Goal: Task Accomplishment & Management: Manage account settings

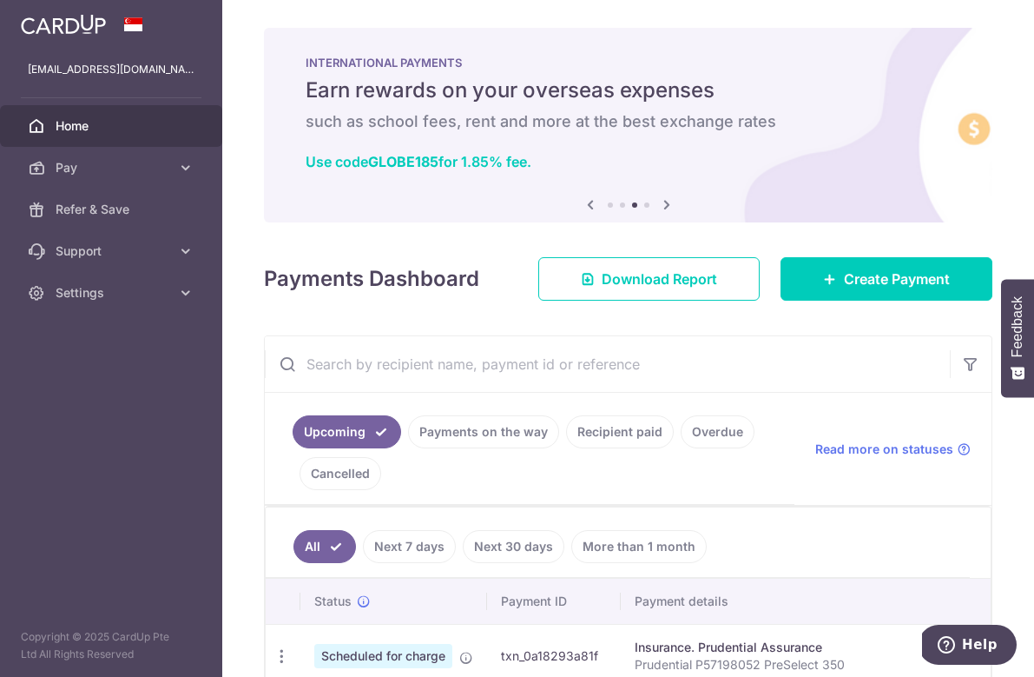
scroll to position [331, 0]
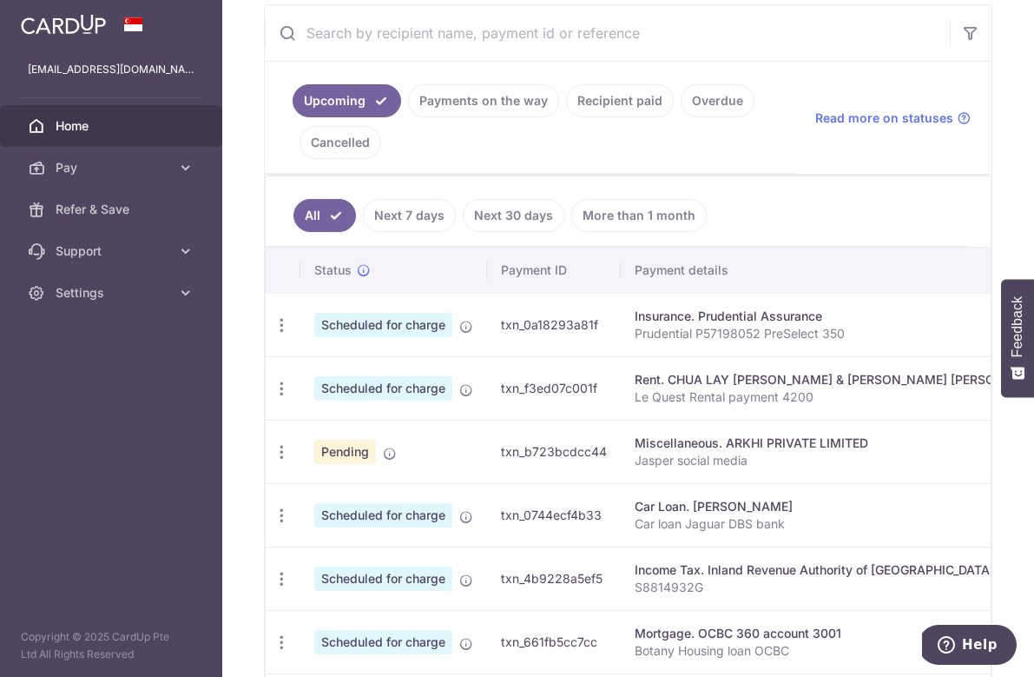
click at [93, 133] on span "Home" at bounding box center [113, 125] width 115 height 17
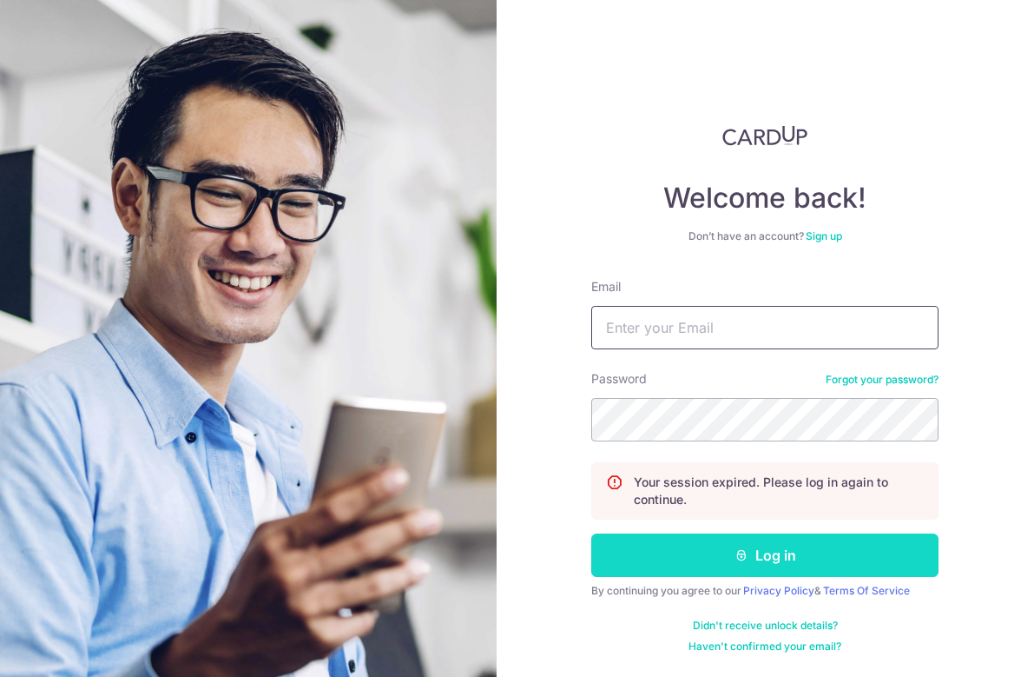
type input "[EMAIL_ADDRESS][DOMAIN_NAME]"
click at [716, 556] on button "Log in" at bounding box center [764, 554] width 347 height 43
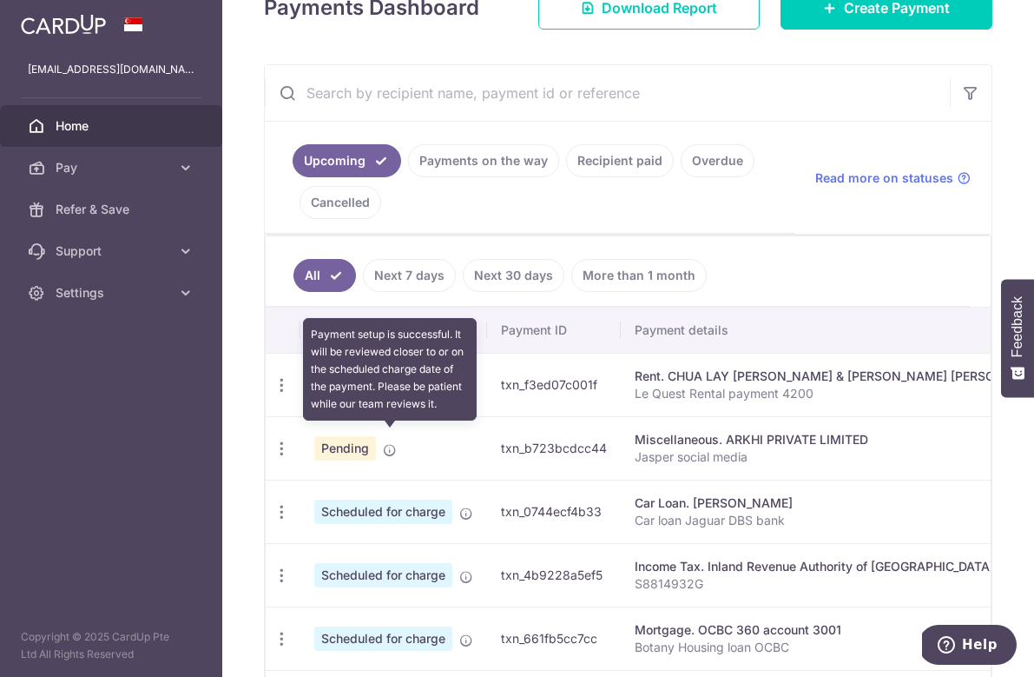
scroll to position [268, 0]
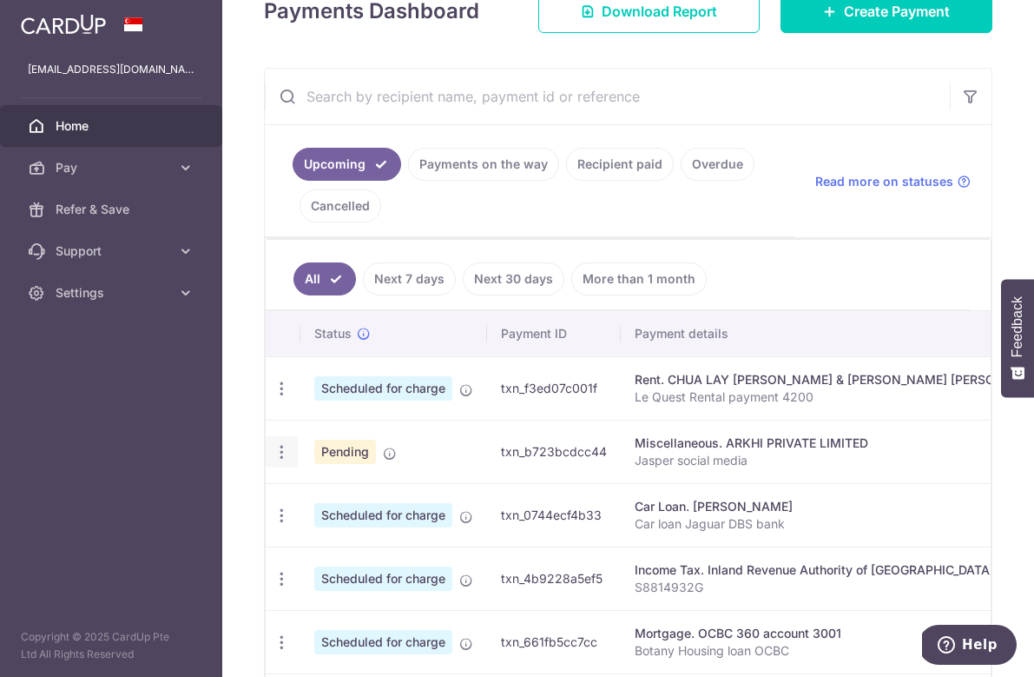
click at [282, 398] on icon "button" at bounding box center [282, 389] width 18 height 18
click at [348, 499] on span "Update payment" at bounding box center [374, 499] width 118 height 21
radio input "true"
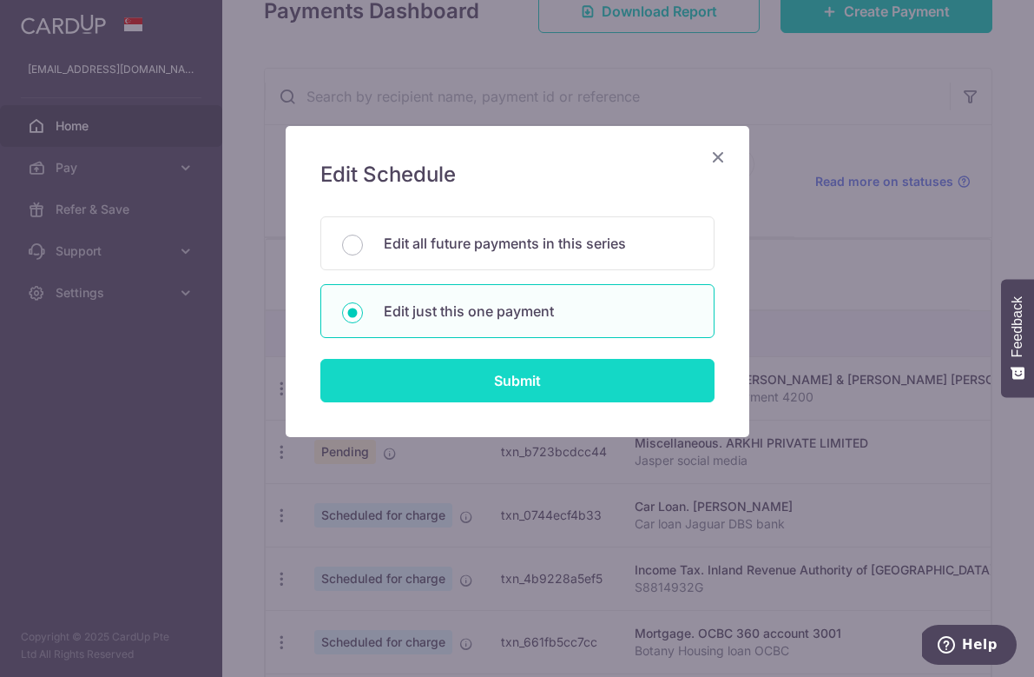
click at [440, 390] on input "Submit" at bounding box center [518, 380] width 394 height 43
radio input "true"
type input "2,500.00"
type input "[DATE]"
type input "Jasper social media"
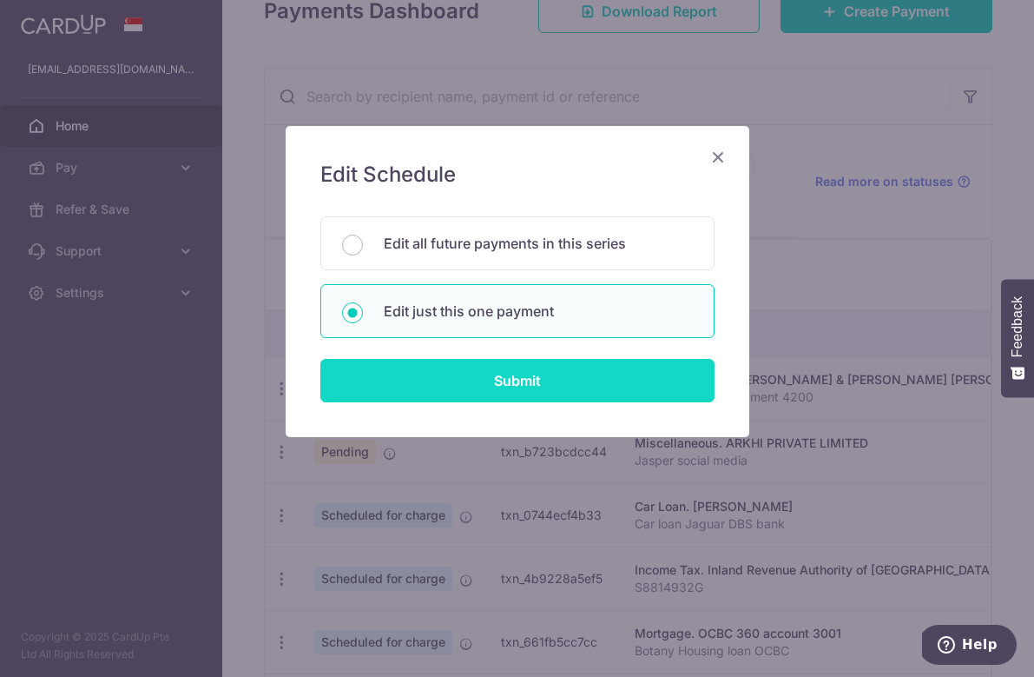
type input "OCBC18"
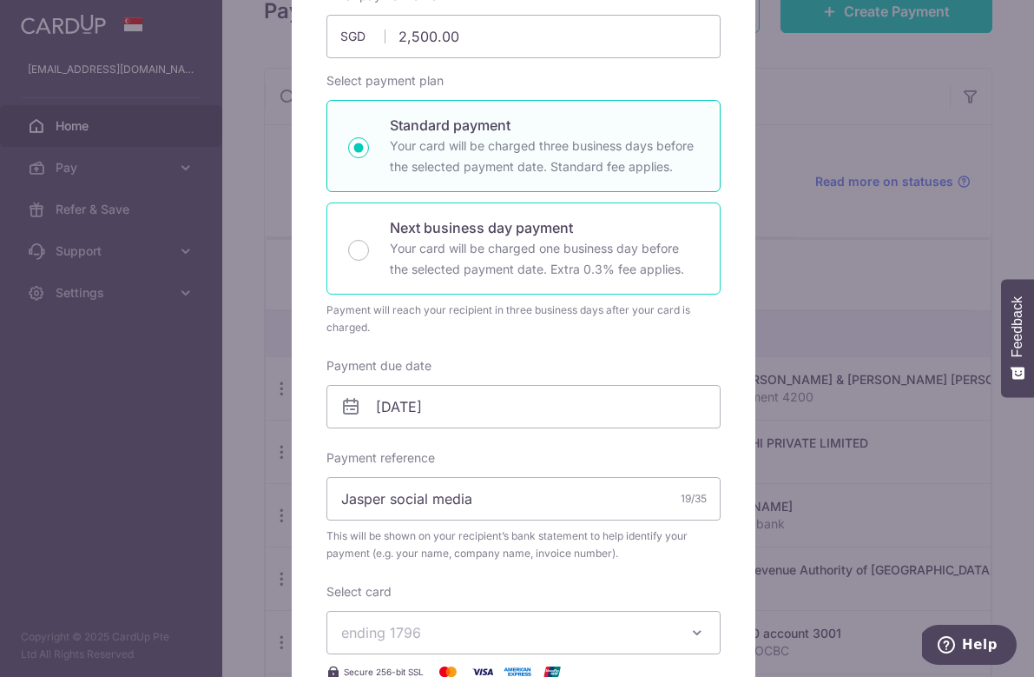
scroll to position [216, 0]
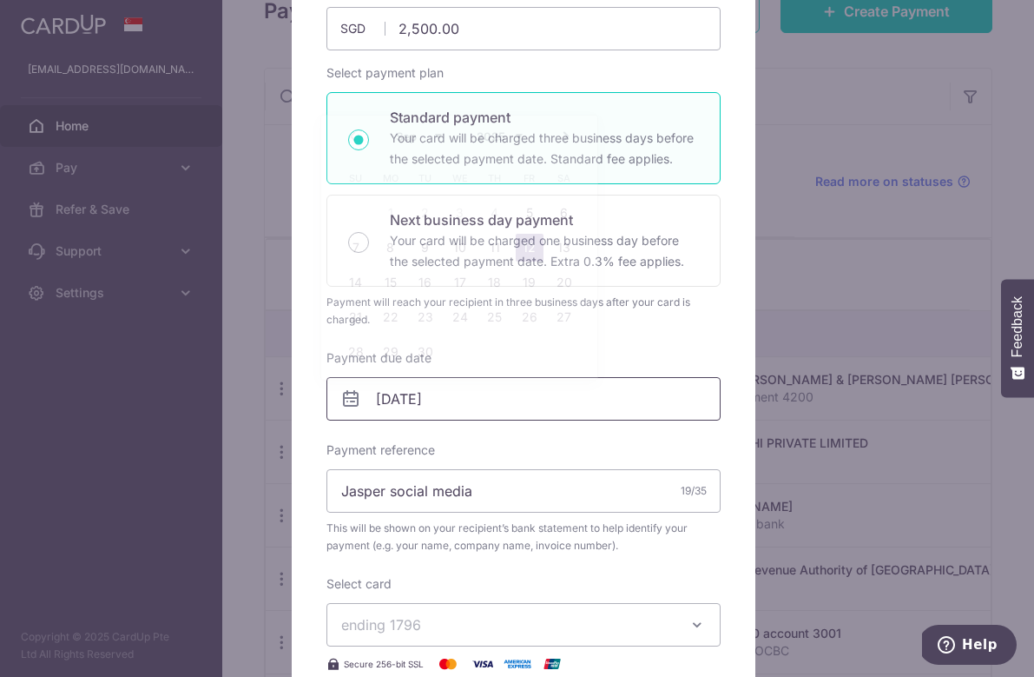
click at [499, 400] on input "[DATE]" at bounding box center [524, 398] width 394 height 43
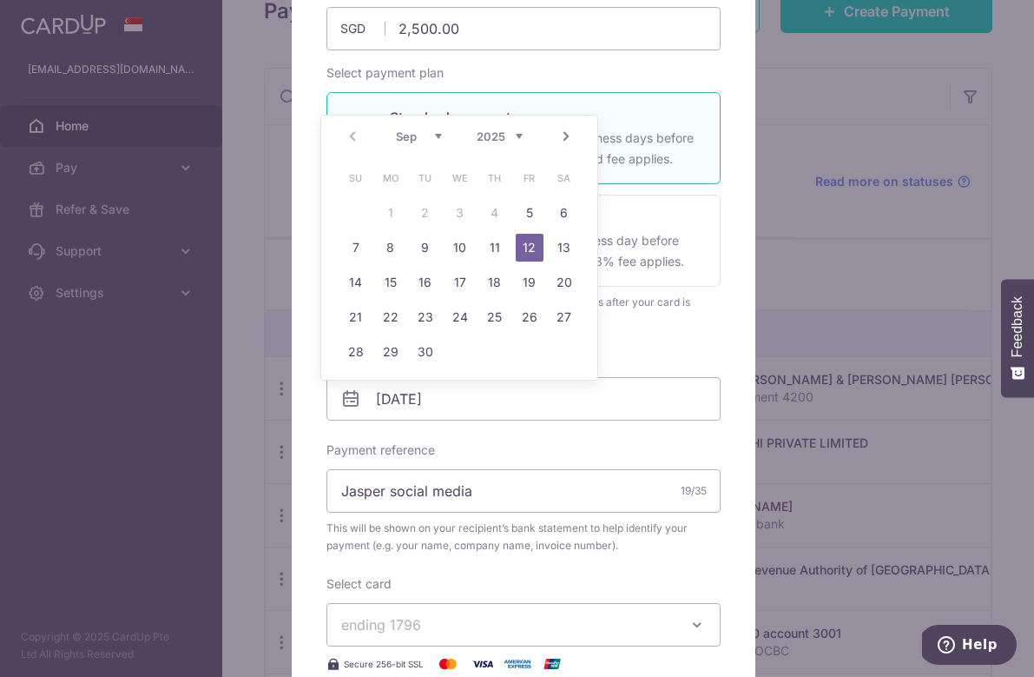
click at [317, 91] on div "Edit payment By clicking apply, you will make changes to all payments to ARKHI …" at bounding box center [524, 488] width 464 height 1156
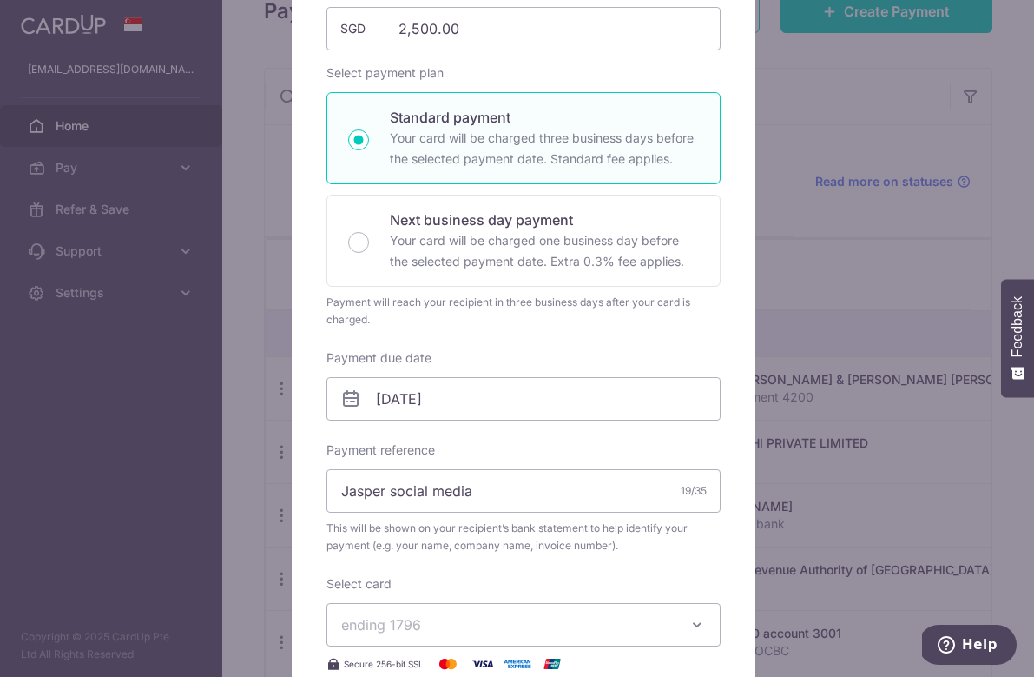
click at [262, 163] on div "Edit payment By clicking apply, you will make changes to all payments to ARKHI …" at bounding box center [517, 338] width 1034 height 677
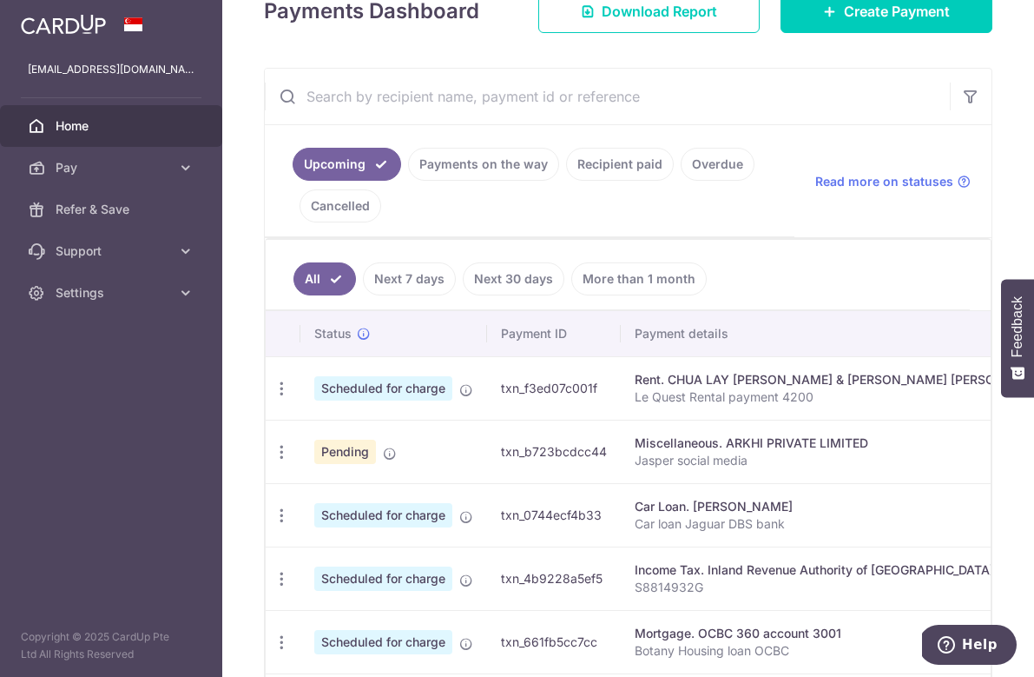
scroll to position [0, 0]
